Goal: Communication & Community: Answer question/provide support

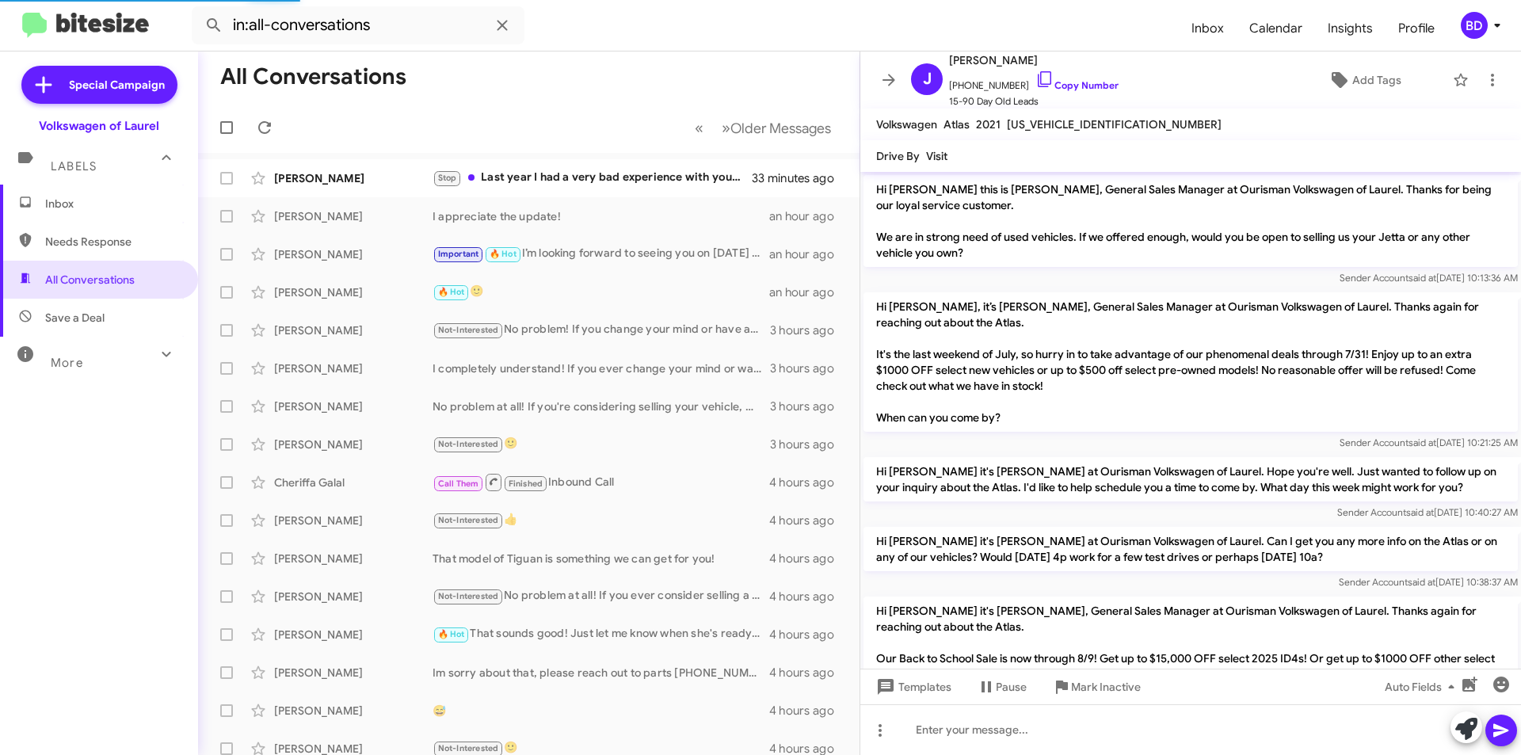
scroll to position [330, 0]
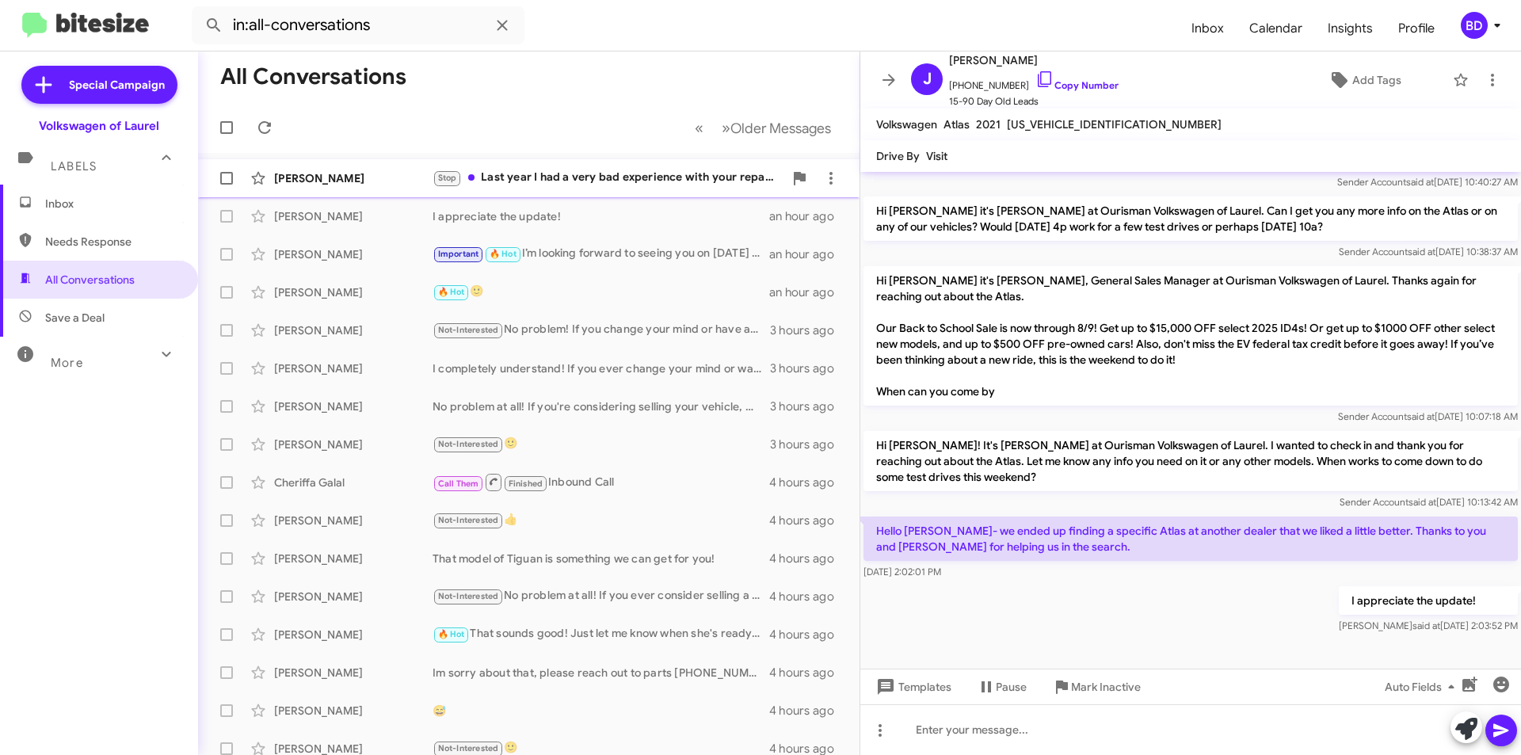
click at [647, 170] on div "Stop Last year I had a very bad experience with your repair shop that was not r…" at bounding box center [608, 178] width 351 height 18
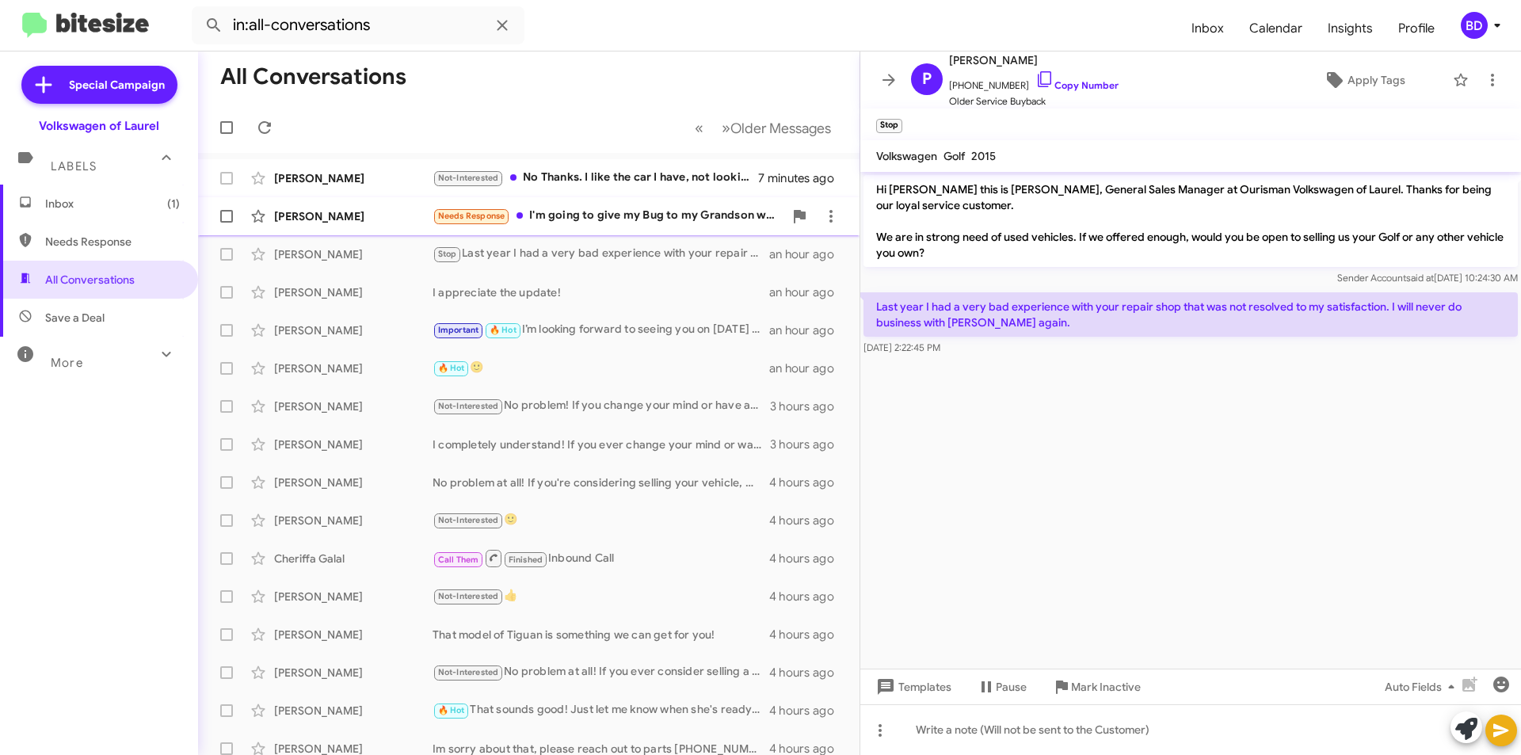
click at [601, 212] on div "Needs Response I'm going to give my Bug to my Grandson who put dibs on it when …" at bounding box center [608, 216] width 351 height 18
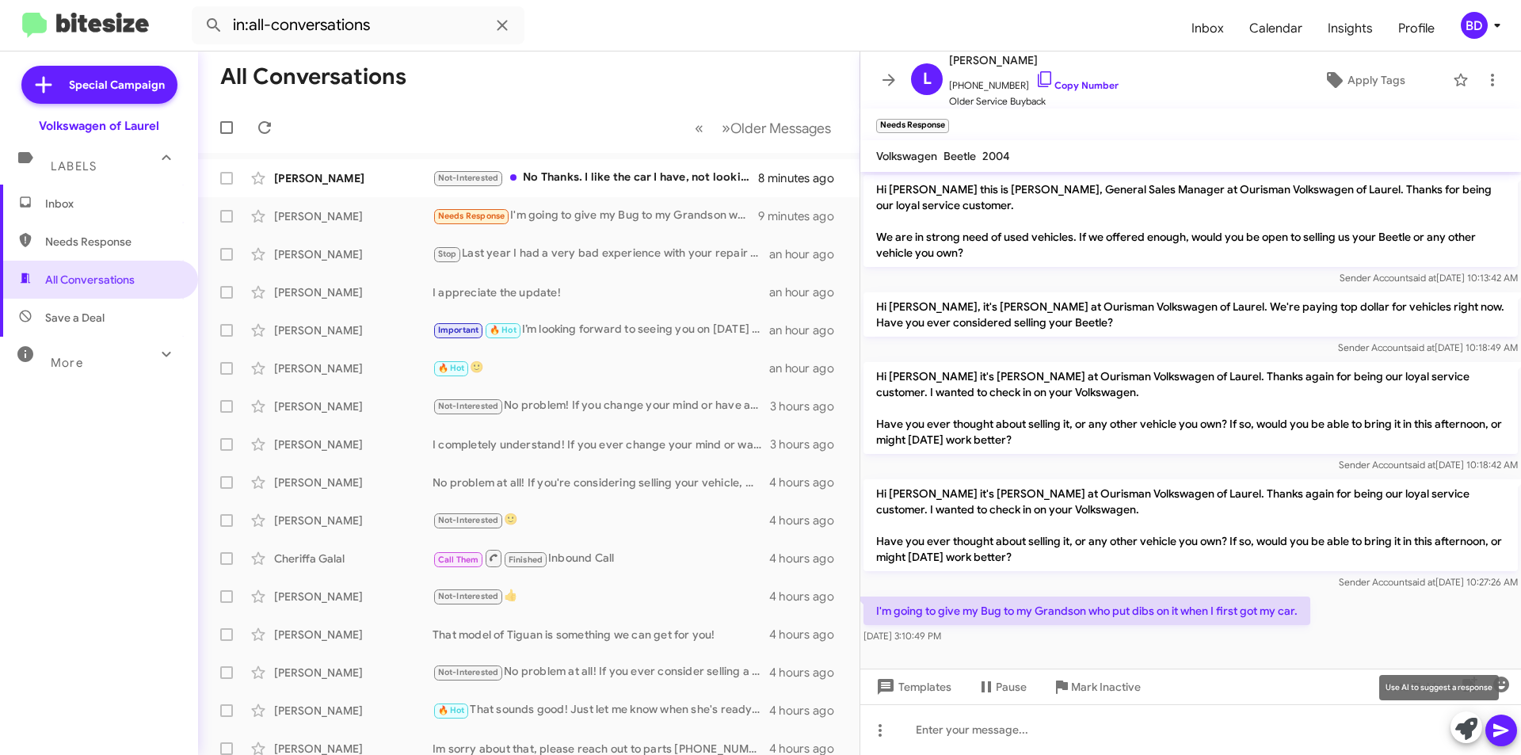
click at [1473, 724] on icon at bounding box center [1466, 729] width 22 height 22
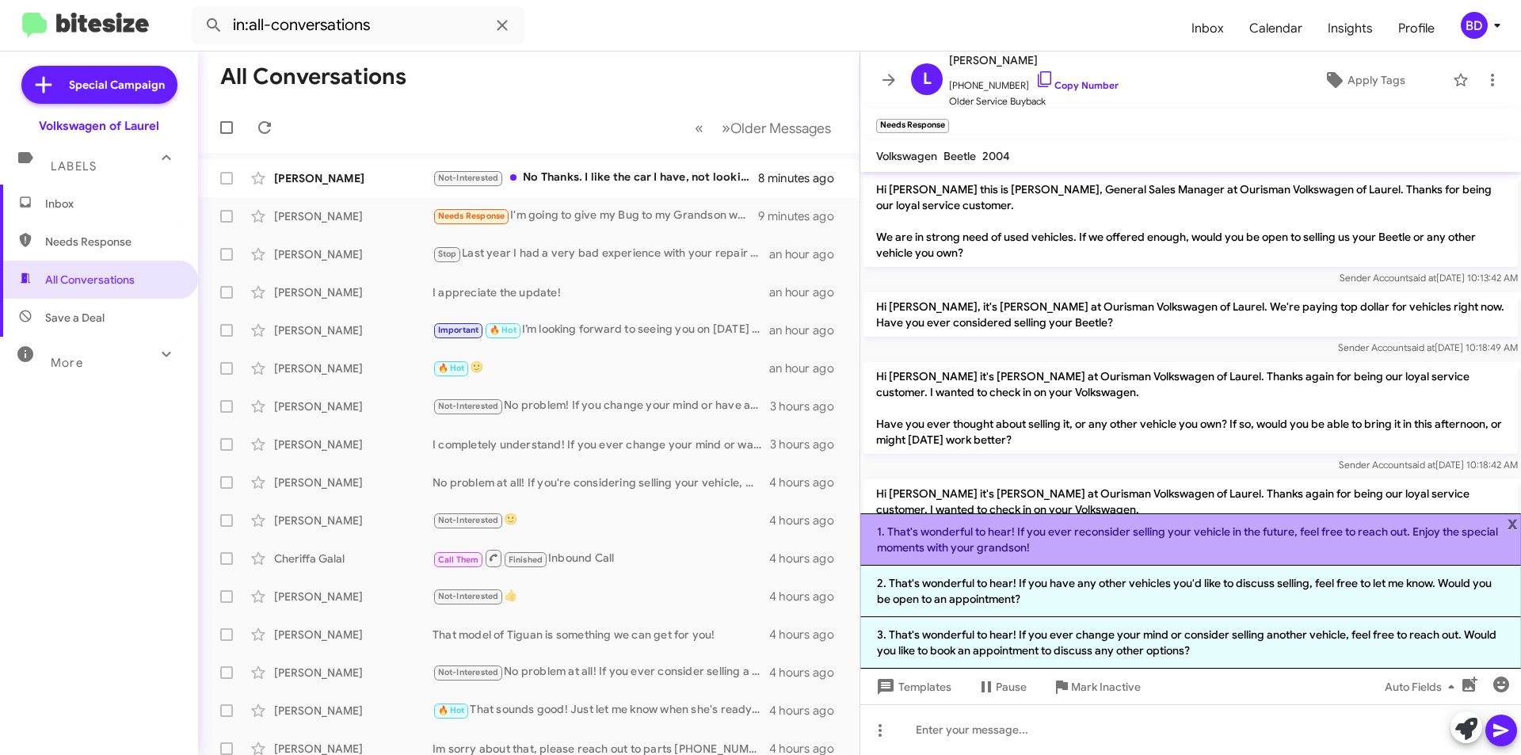
click at [1180, 541] on li "1. That's wonderful to hear! If you ever reconsider selling your vehicle in the…" at bounding box center [1190, 539] width 661 height 52
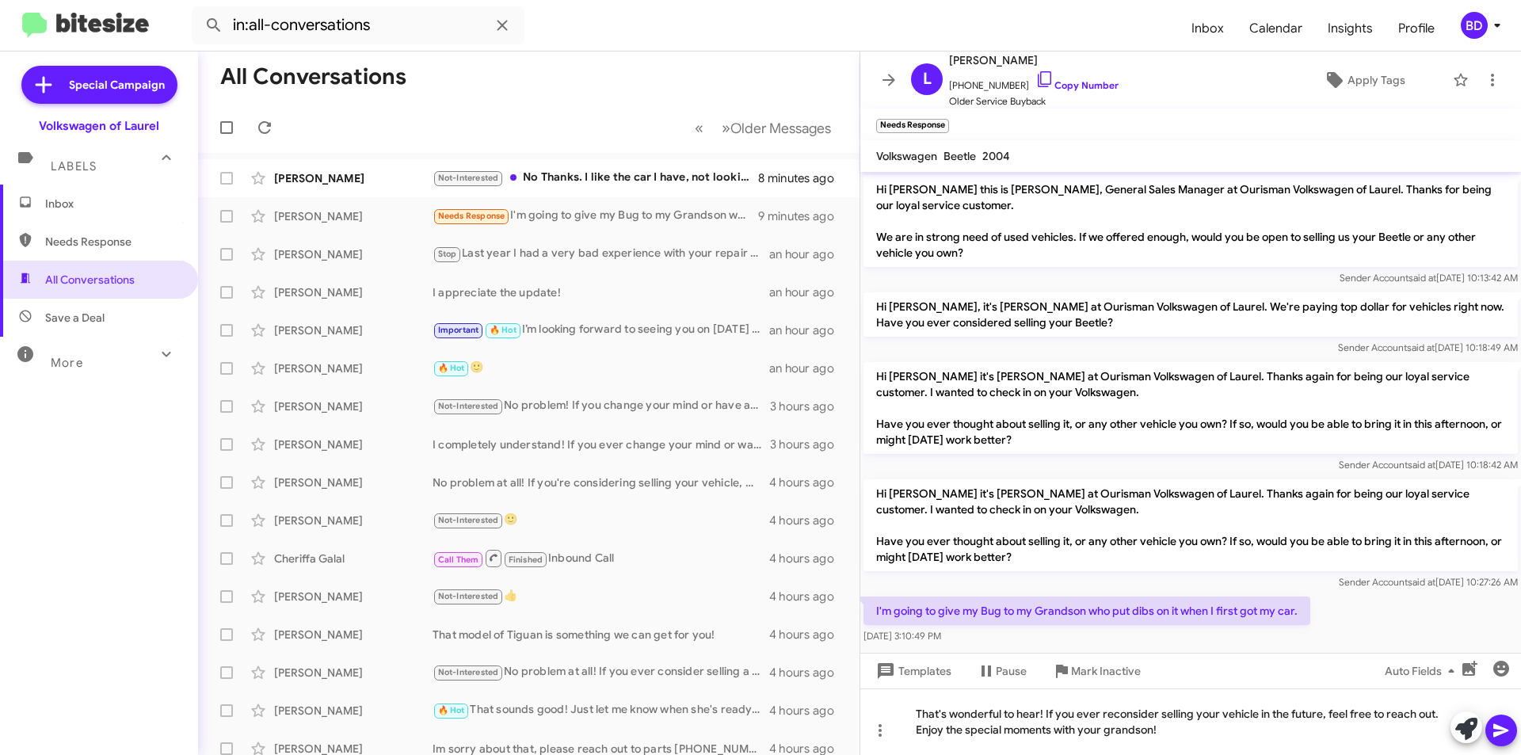
click at [1505, 734] on icon at bounding box center [1501, 730] width 19 height 19
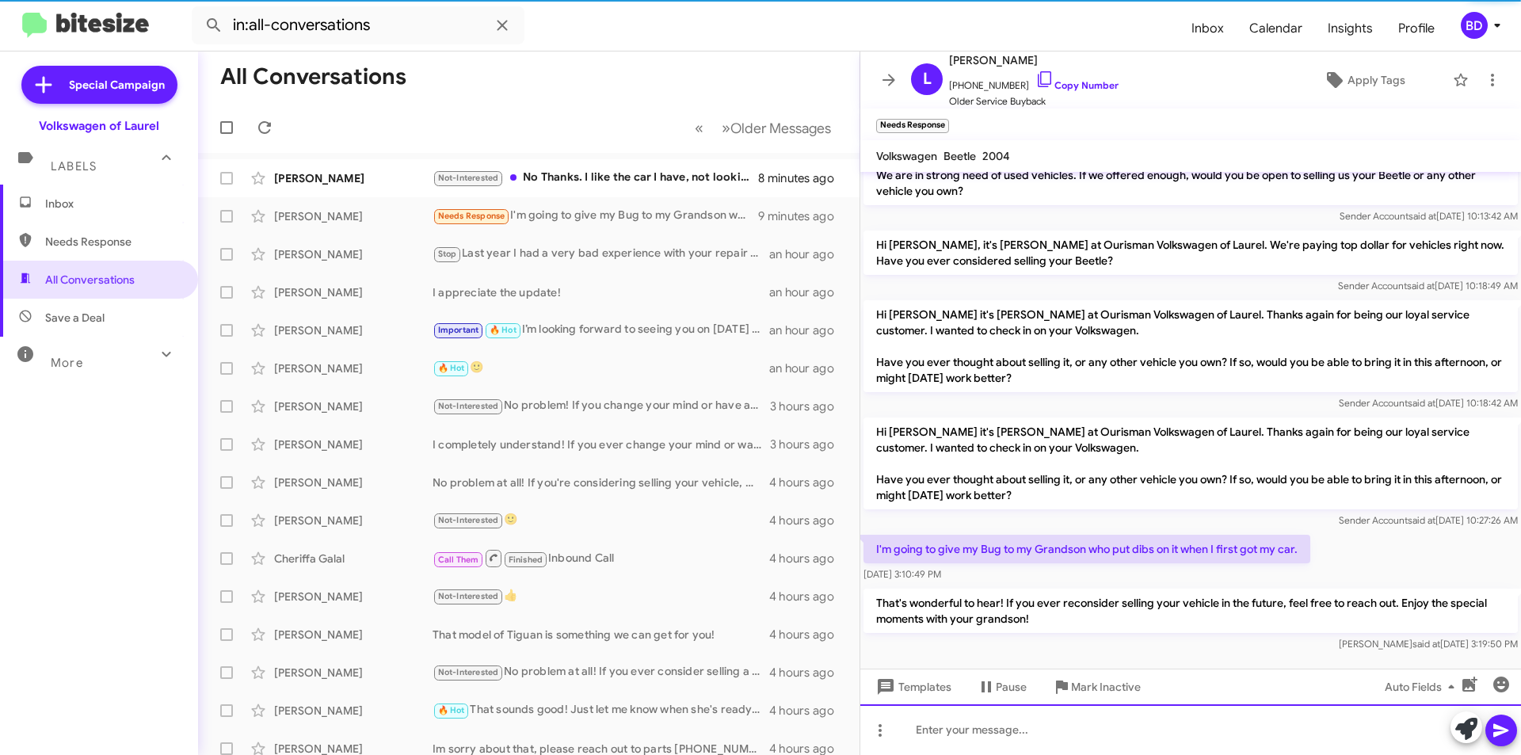
scroll to position [72, 0]
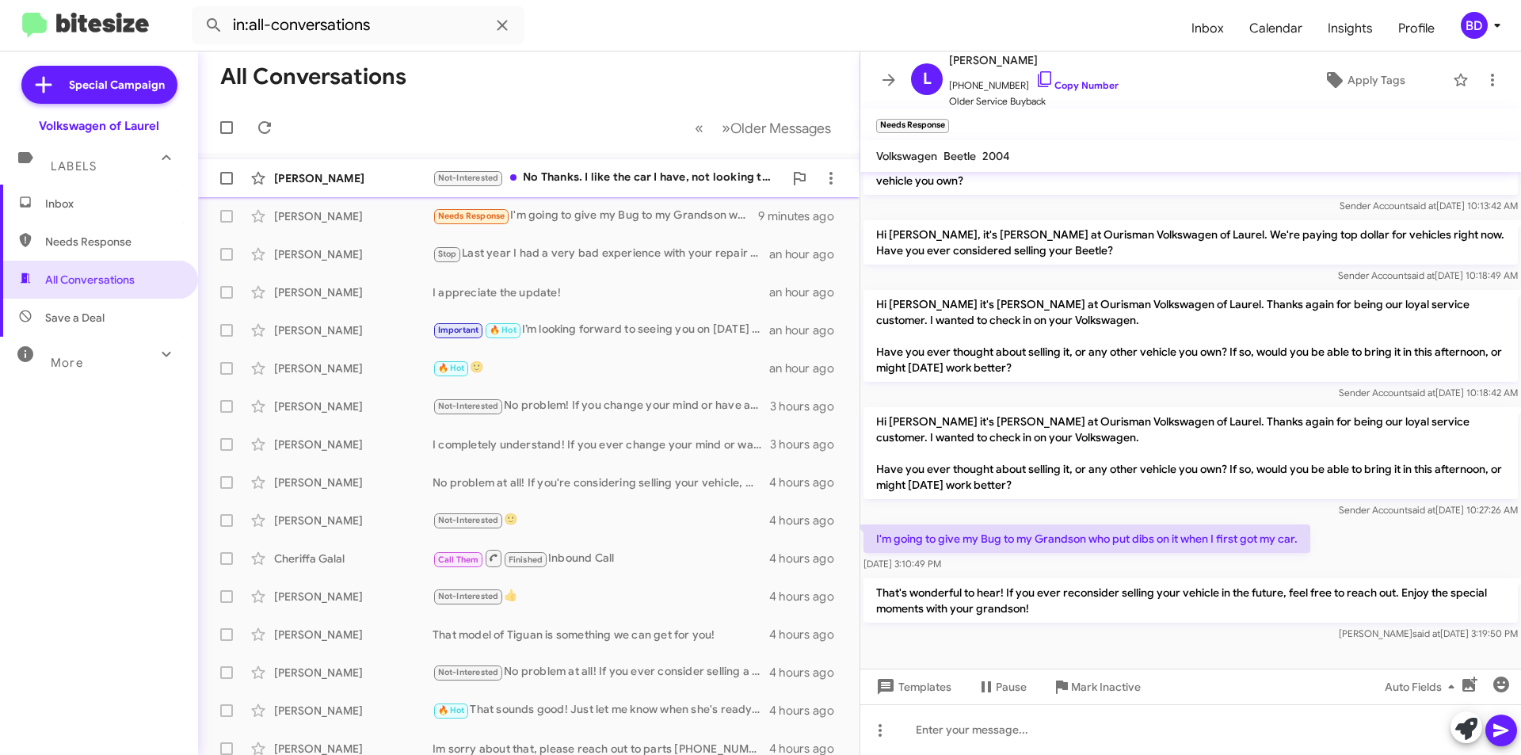
click at [551, 178] on div "Not-Interested No Thanks. I like the car I have, not looking to sell." at bounding box center [608, 178] width 351 height 18
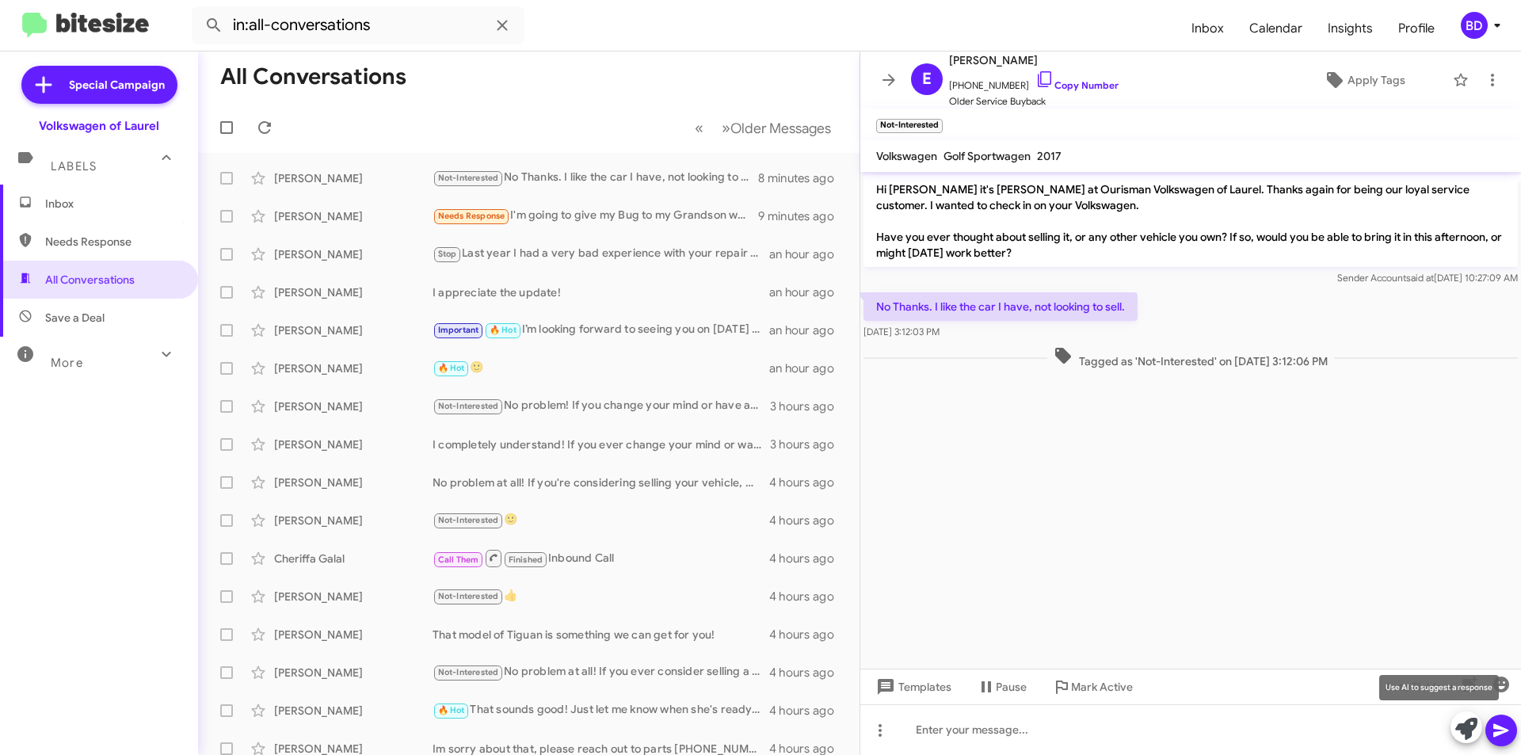
click at [1466, 723] on icon at bounding box center [1466, 729] width 22 height 22
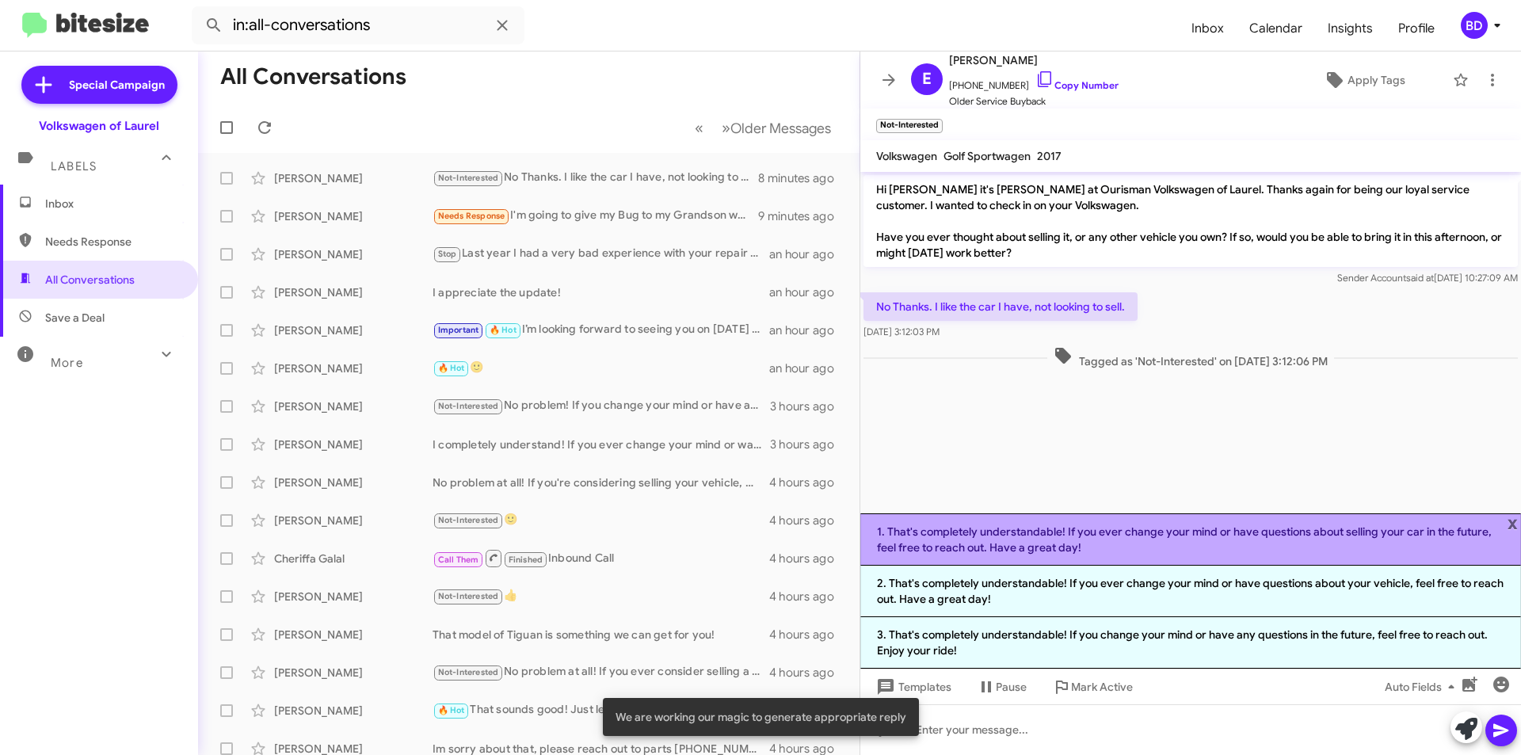
click at [1169, 539] on li "1. That's completely understandable! If you ever change your mind or have quest…" at bounding box center [1190, 539] width 661 height 52
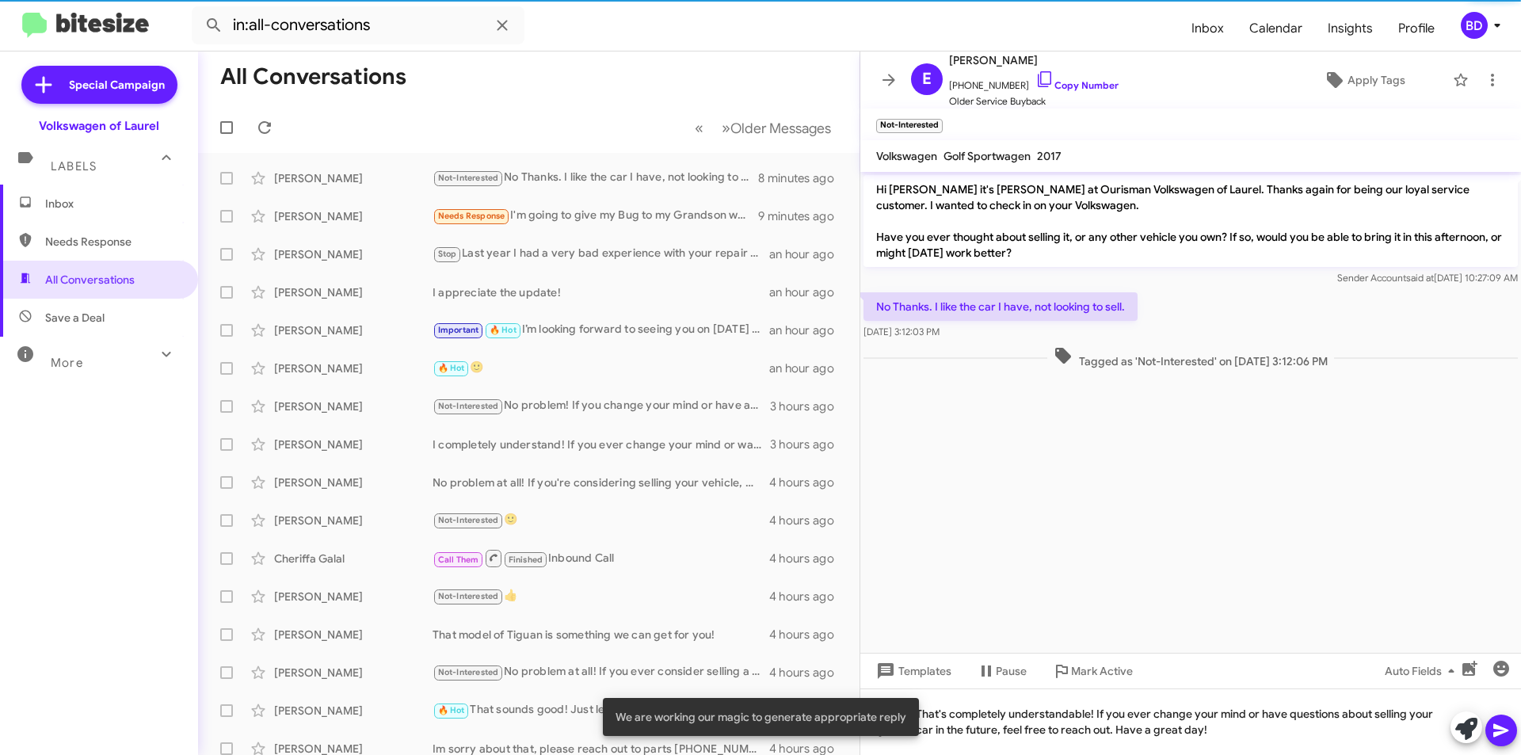
click at [1499, 735] on icon at bounding box center [1501, 730] width 19 height 19
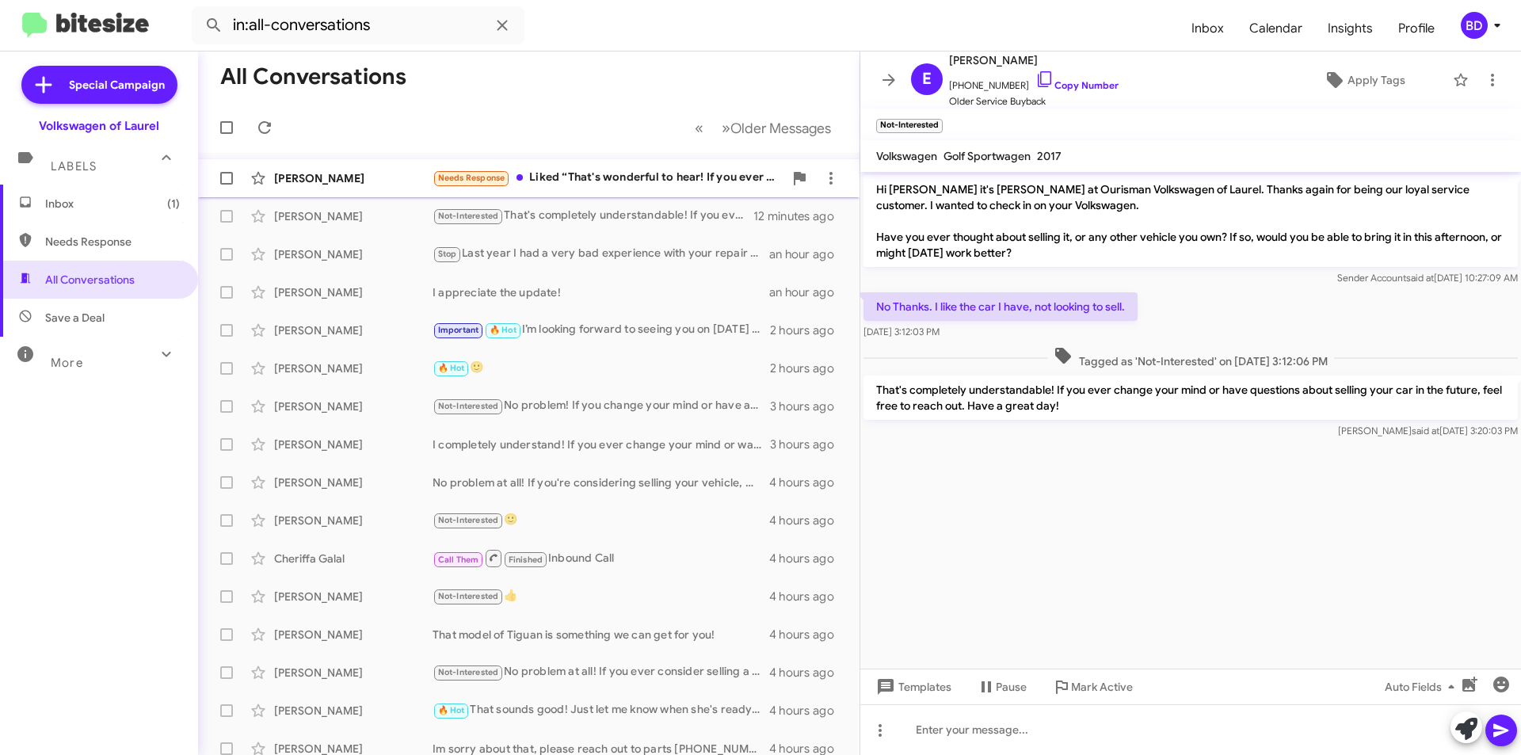
click at [669, 181] on div "Needs Response Liked “That's wonderful to hear! If you ever reconsider selling …" at bounding box center [608, 178] width 351 height 18
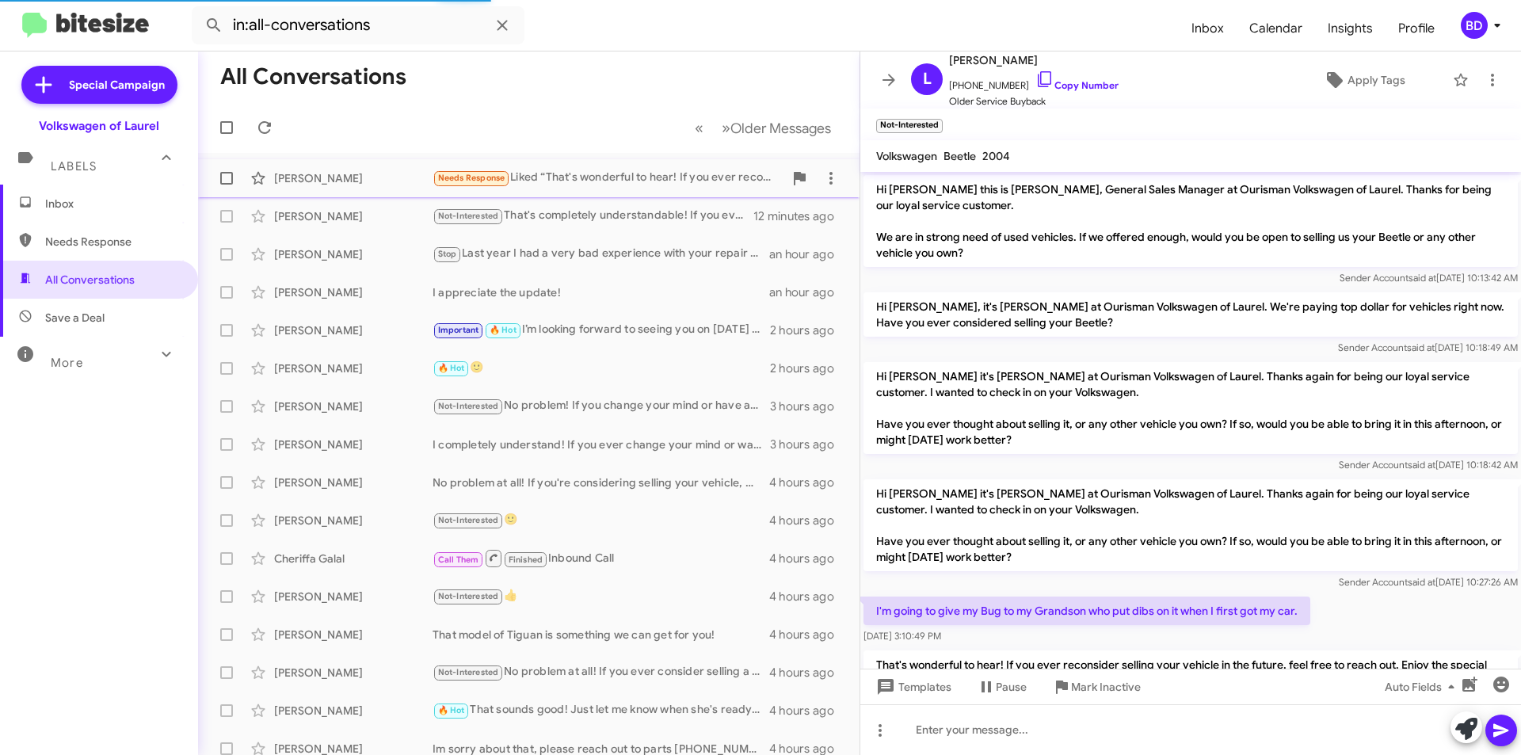
scroll to position [146, 0]
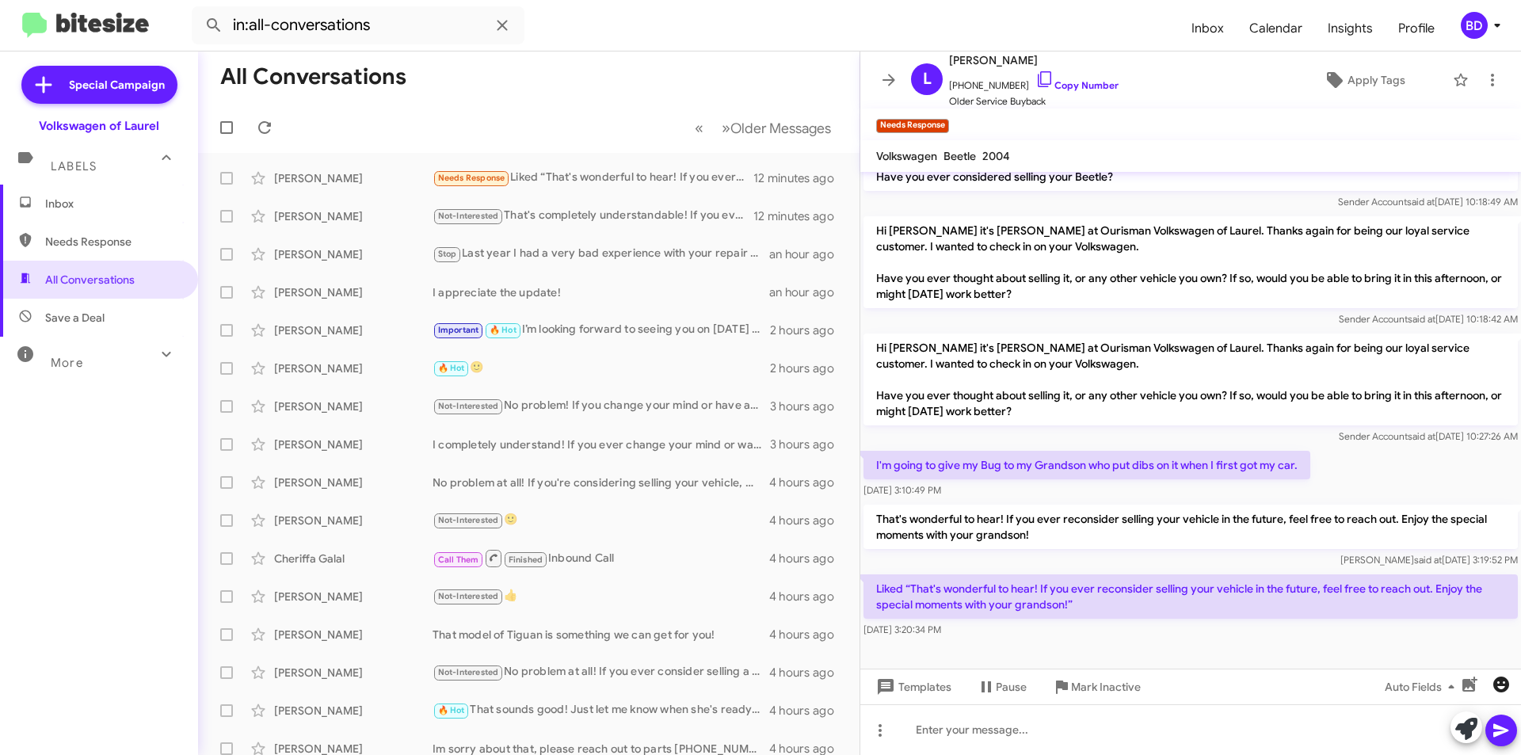
click at [1502, 690] on icon "button" at bounding box center [1502, 685] width 16 height 16
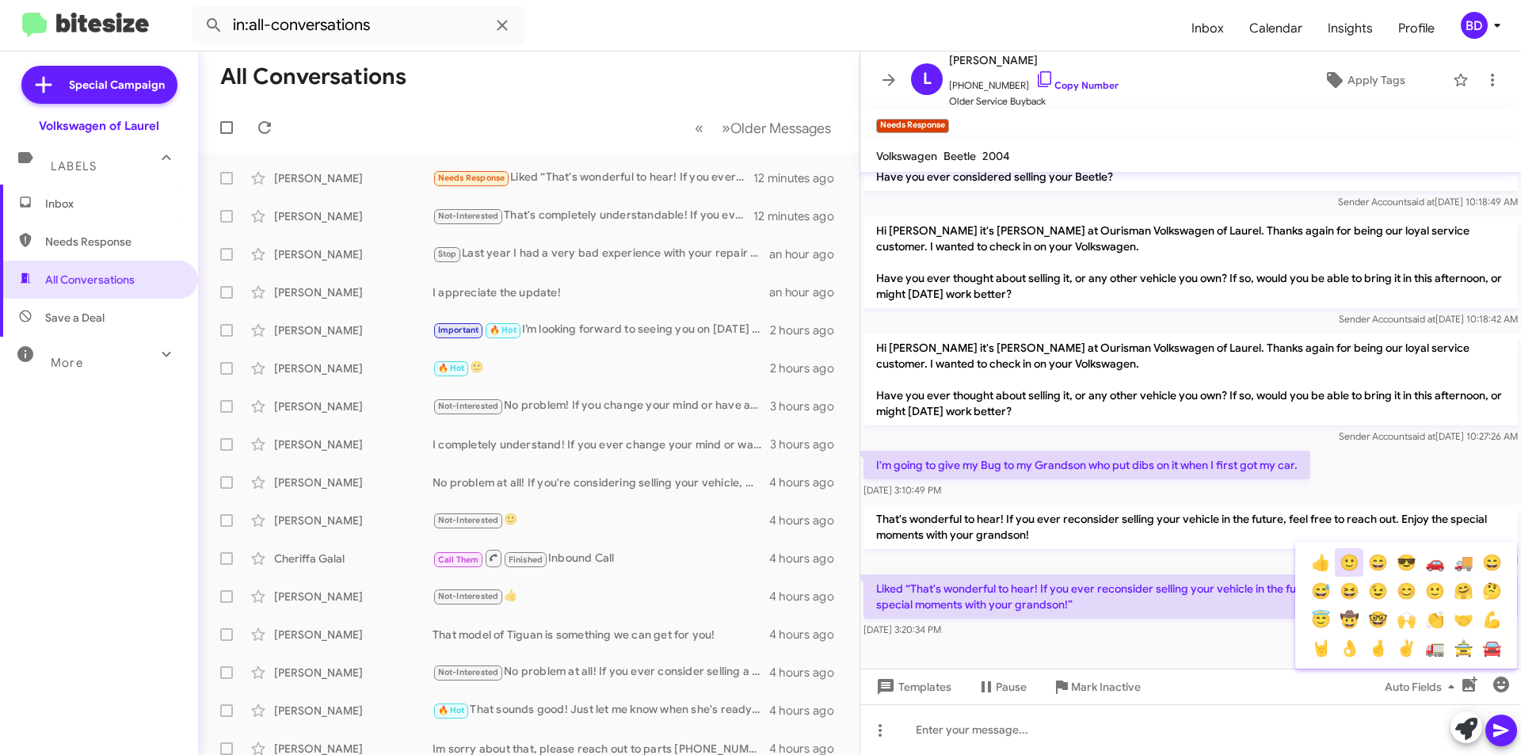
click at [1352, 567] on button "🙂" at bounding box center [1349, 562] width 29 height 29
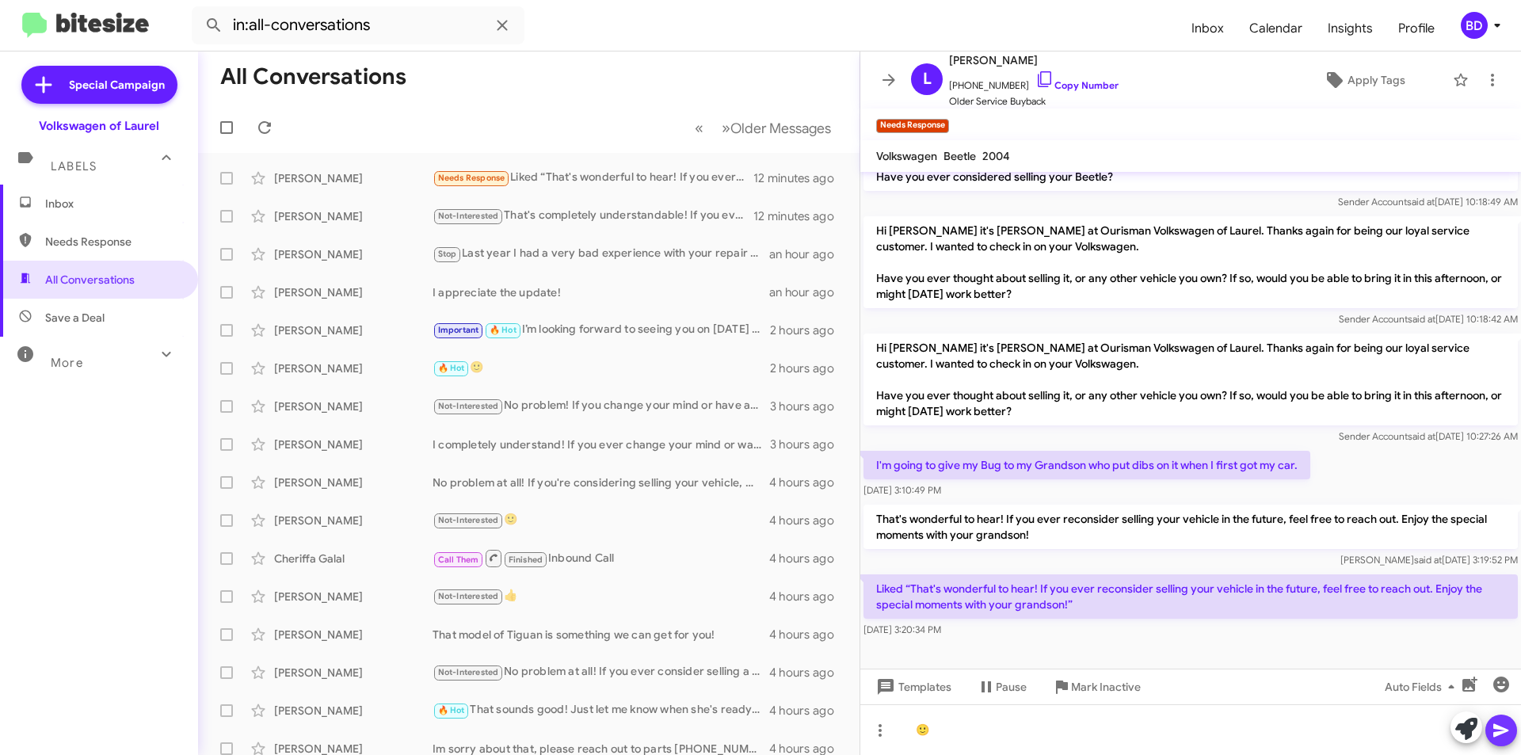
click at [1503, 733] on icon at bounding box center [1501, 730] width 15 height 13
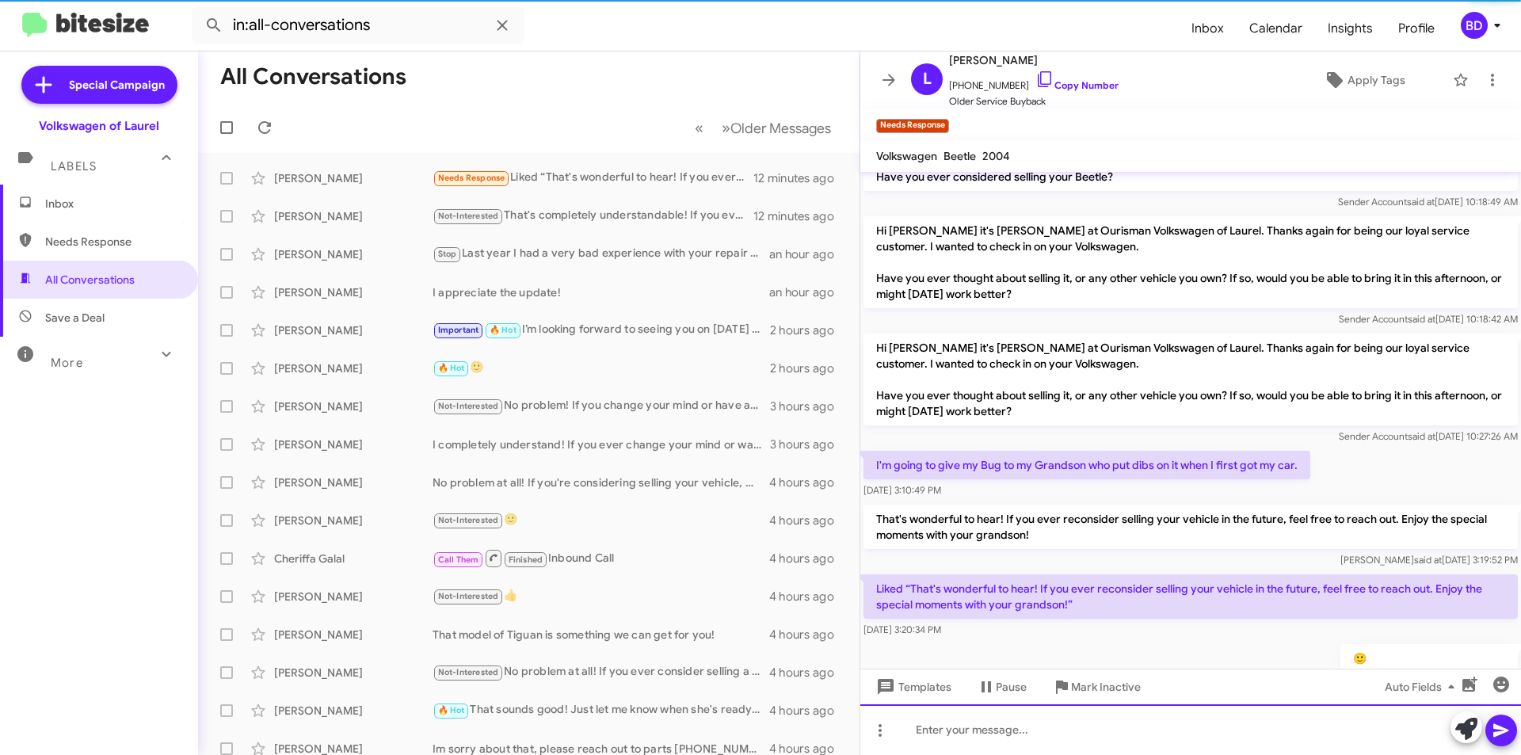
scroll to position [0, 0]
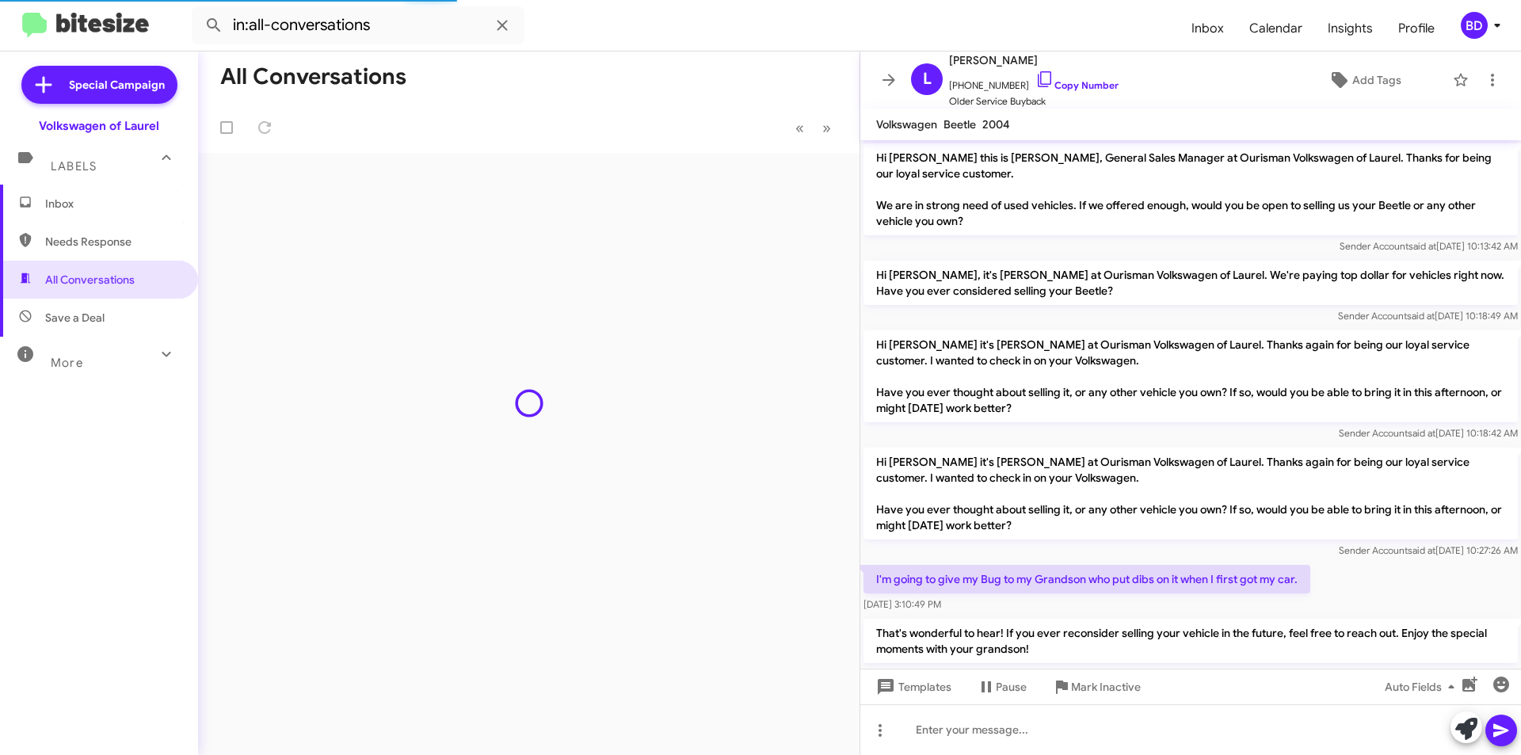
scroll to position [140, 0]
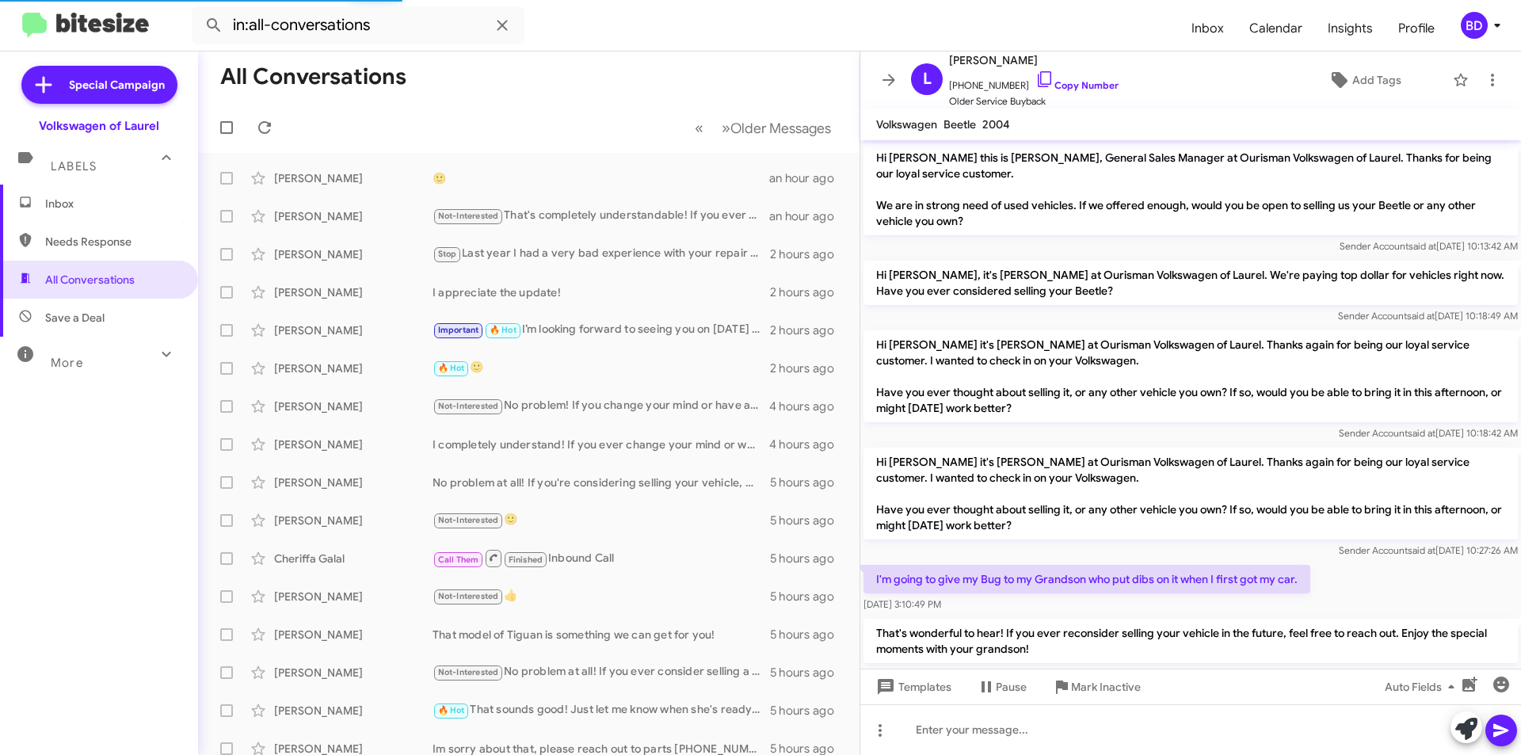
scroll to position [140, 0]
